Goal: Task Accomplishment & Management: Use online tool/utility

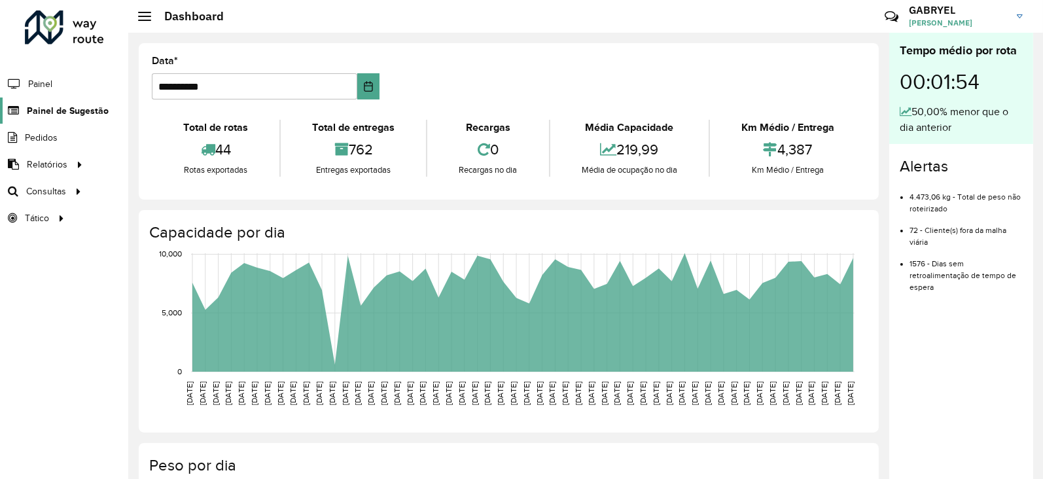
click at [90, 117] on link "Painel de Sugestão" at bounding box center [54, 110] width 109 height 26
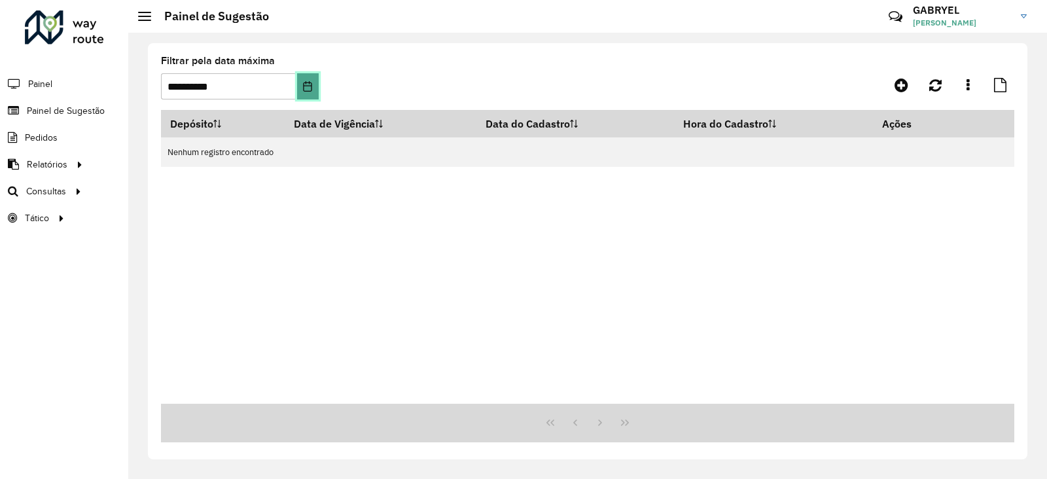
click at [304, 90] on icon "Choose Date" at bounding box center [307, 86] width 10 height 10
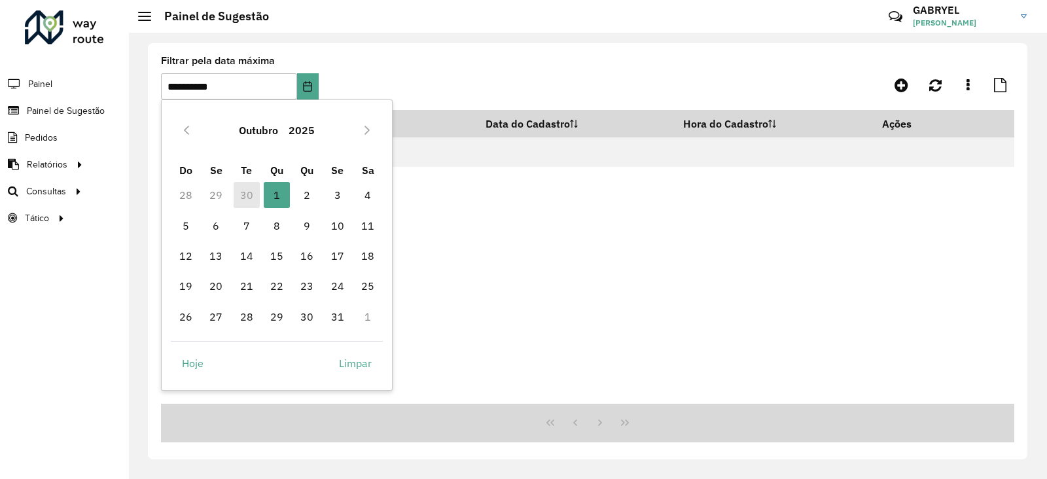
click at [240, 189] on td "30" at bounding box center [246, 195] width 30 height 30
click at [188, 129] on icon "Previous Month" at bounding box center [186, 130] width 10 height 10
click at [255, 311] on span "30" at bounding box center [247, 317] width 26 height 26
type input "**********"
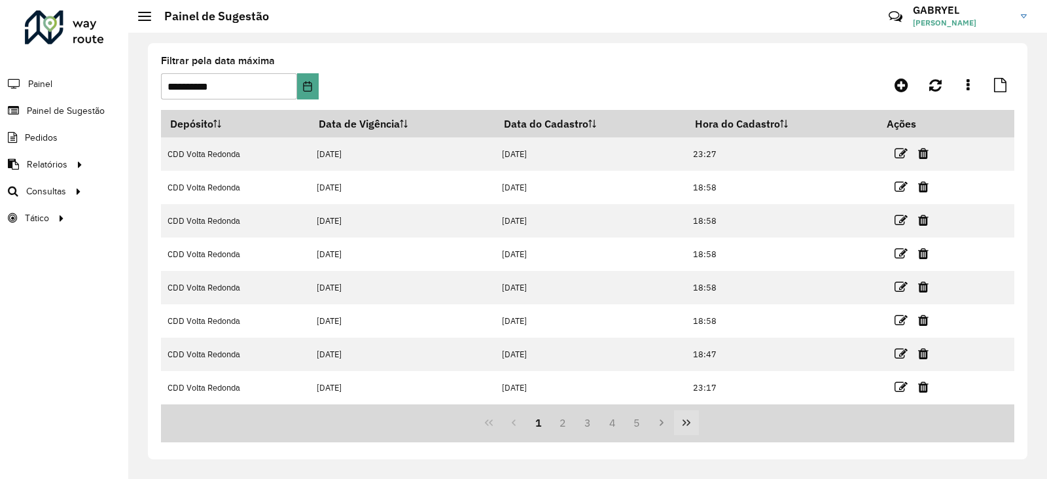
click at [677, 427] on button "Last Page" at bounding box center [686, 422] width 25 height 25
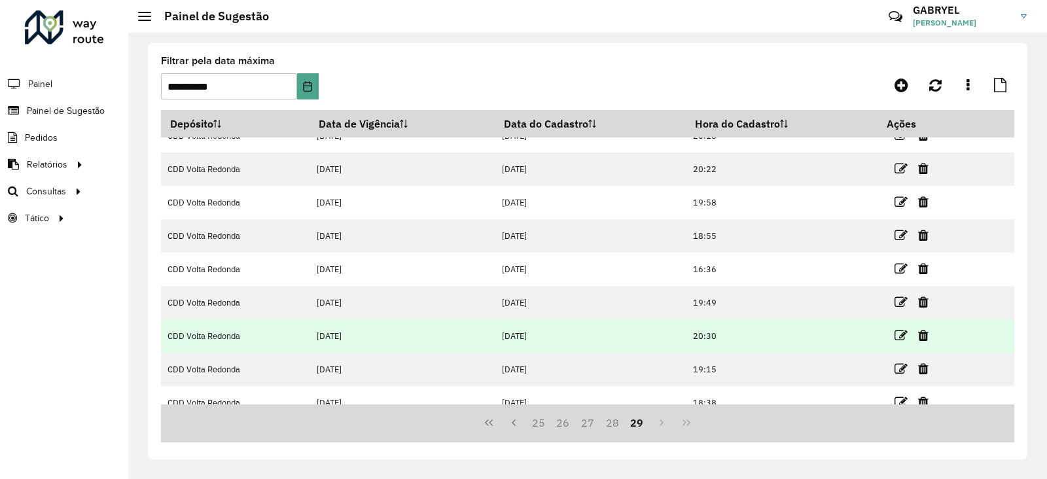
scroll to position [99, 0]
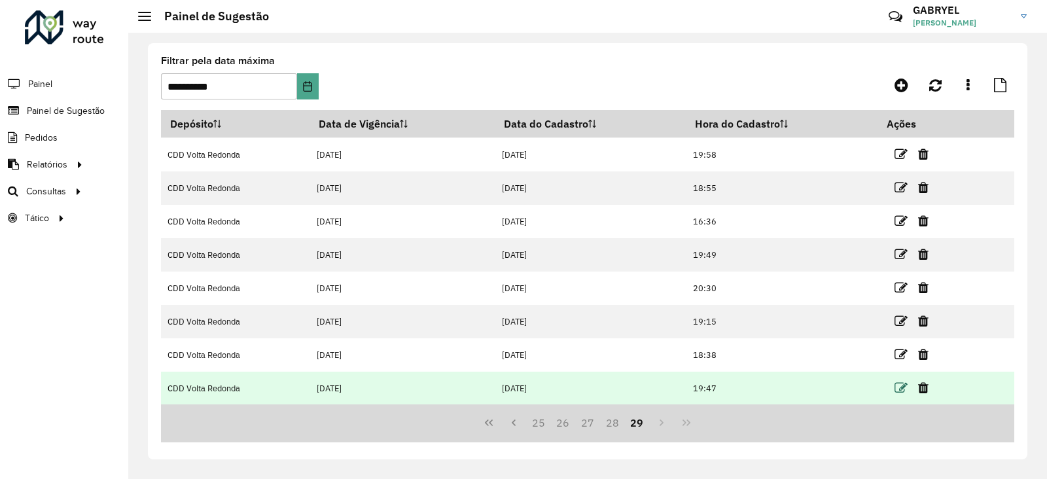
click at [900, 389] on icon at bounding box center [900, 387] width 13 height 13
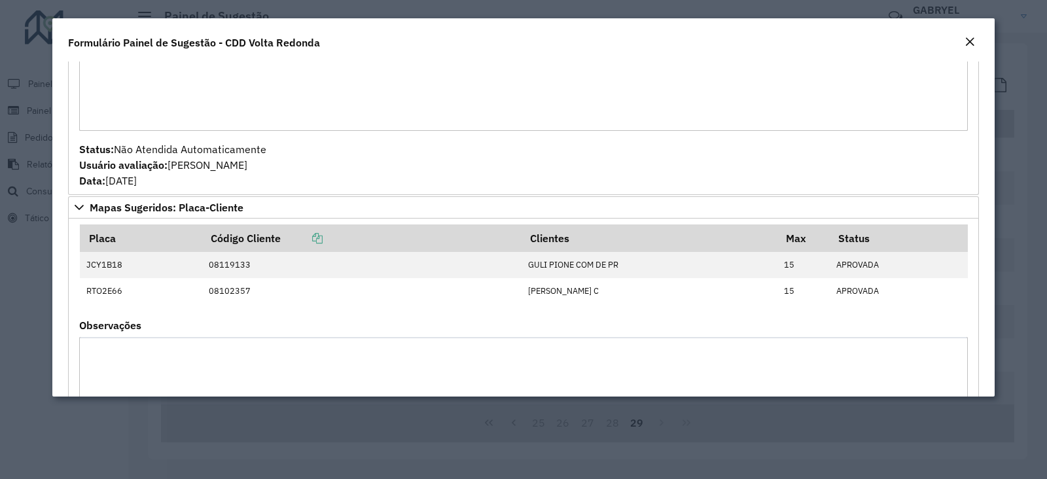
scroll to position [981, 0]
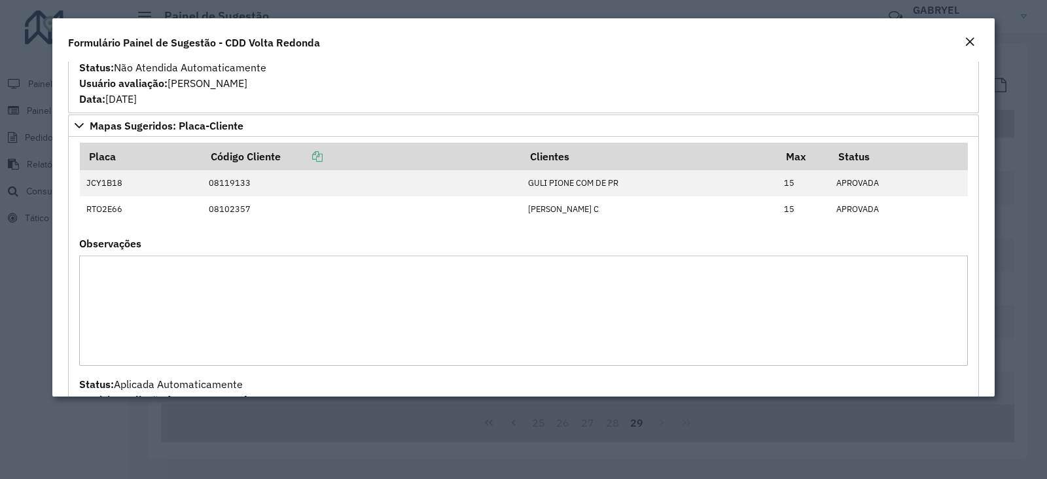
drag, startPoint x: 877, startPoint y: 29, endPoint x: 877, endPoint y: 50, distance: 20.9
click at [877, 50] on div "Formulário Painel de Sugestão - CDD Volta Redonda" at bounding box center [523, 39] width 942 height 43
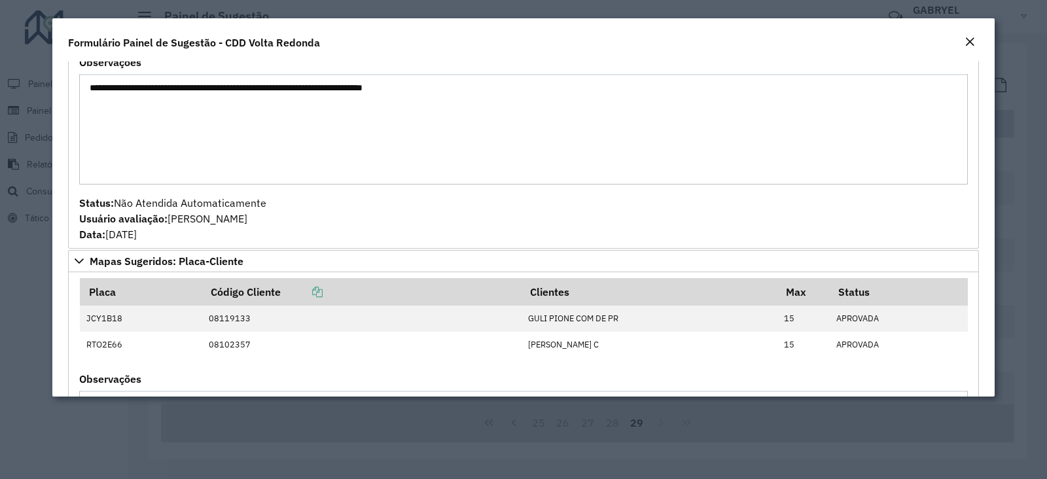
scroll to position [949, 0]
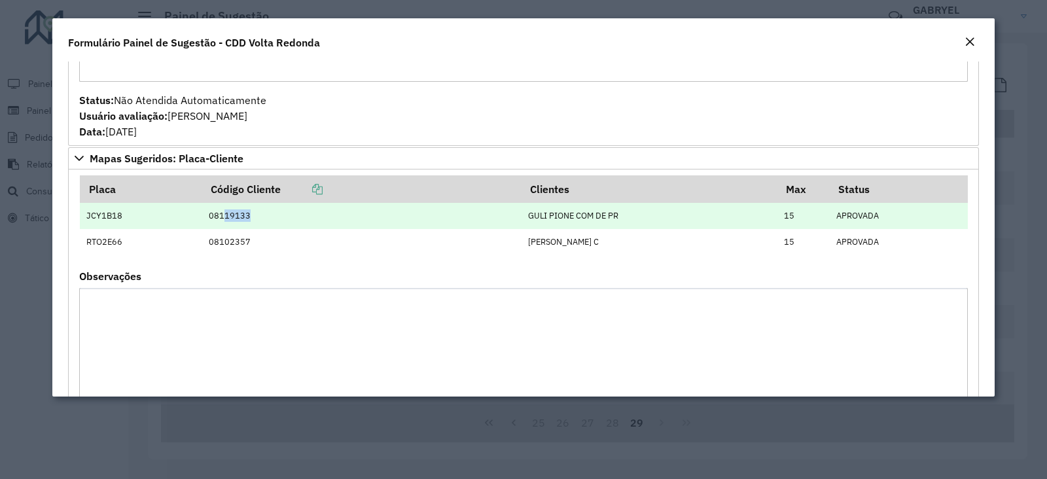
drag, startPoint x: 218, startPoint y: 217, endPoint x: 245, endPoint y: 215, distance: 27.5
click at [247, 215] on td "08119133" at bounding box center [360, 216] width 319 height 26
copy td "19133"
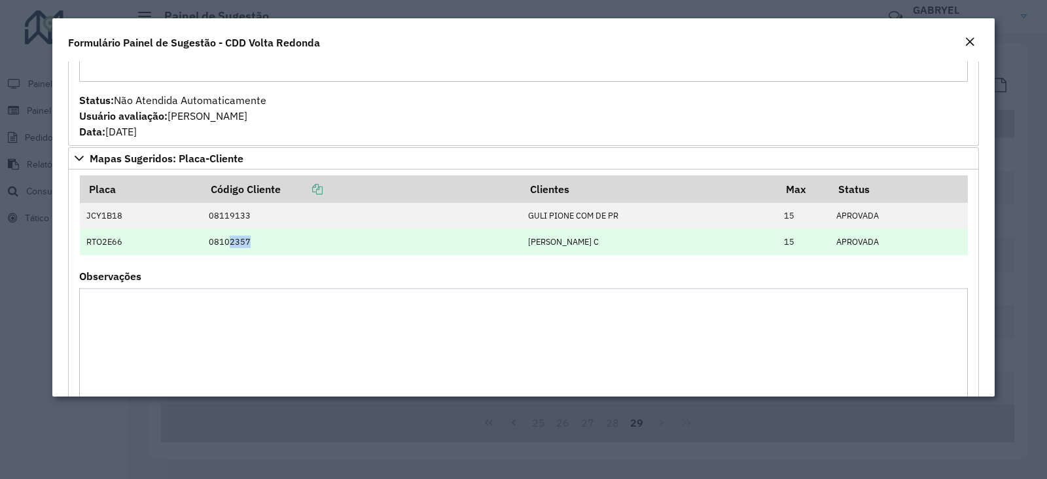
drag, startPoint x: 222, startPoint y: 243, endPoint x: 262, endPoint y: 250, distance: 39.8
click at [262, 250] on td "08102357" at bounding box center [360, 242] width 319 height 26
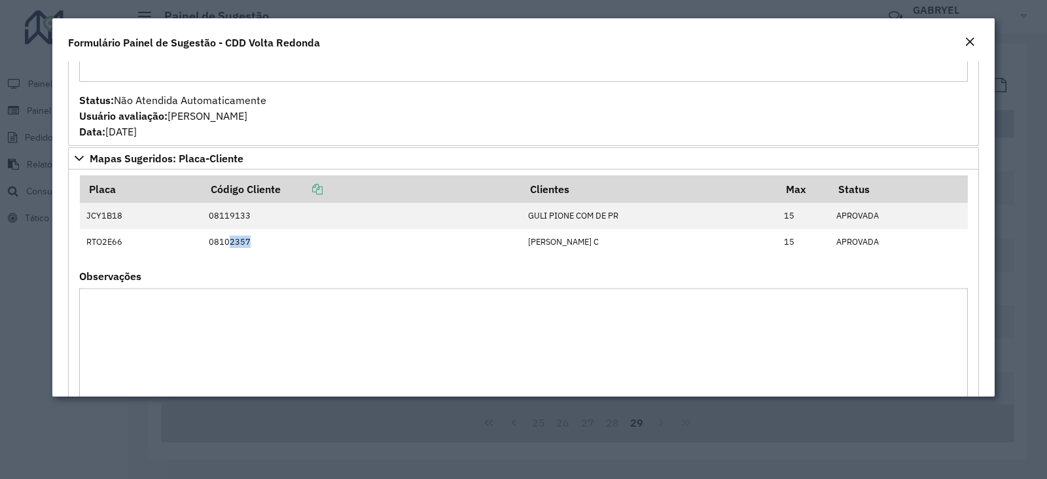
copy td "2357"
